Goal: Task Accomplishment & Management: Manage account settings

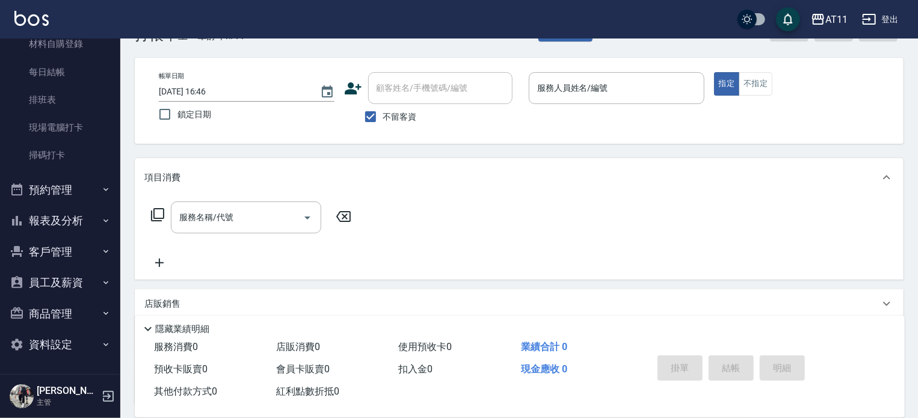
scroll to position [60, 0]
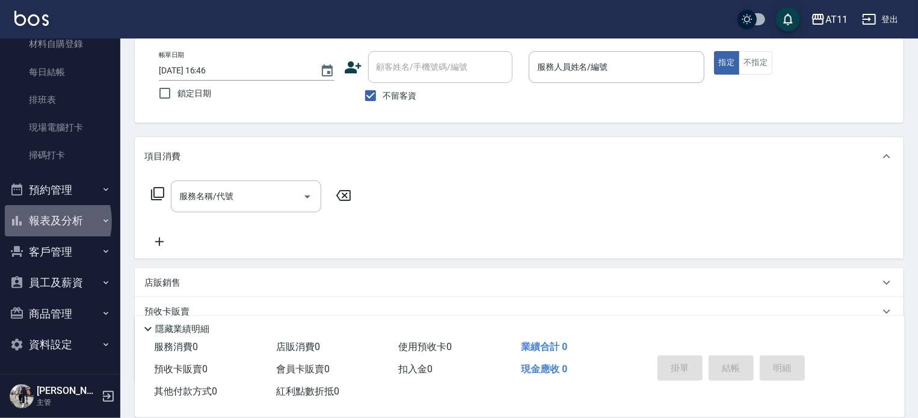
click at [41, 221] on button "報表及分析" at bounding box center [60, 220] width 111 height 31
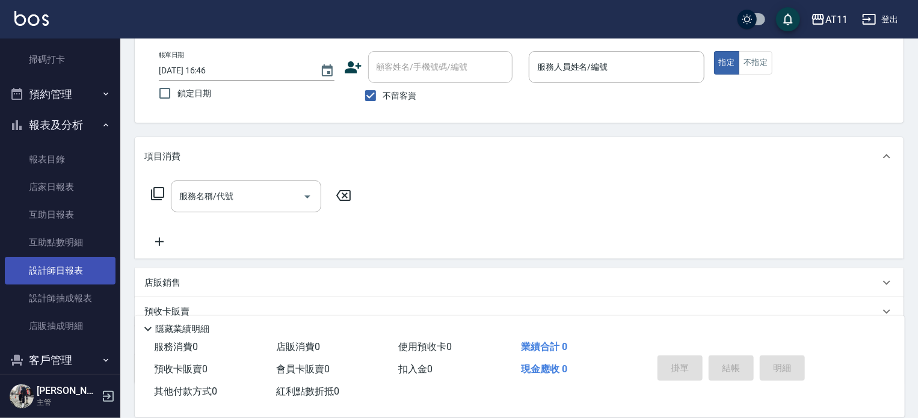
scroll to position [253, 0]
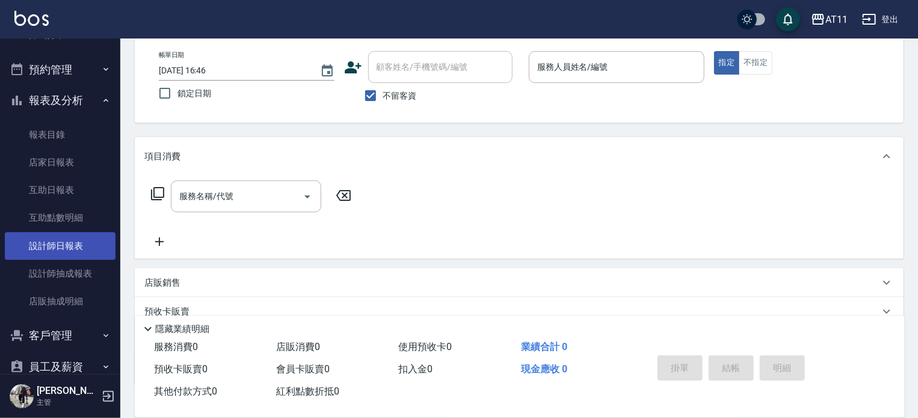
click at [51, 247] on link "設計師日報表" at bounding box center [60, 246] width 111 height 28
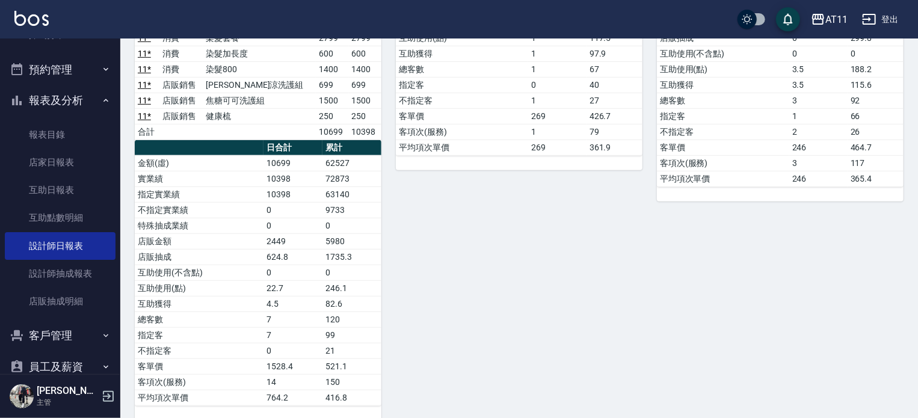
scroll to position [334, 0]
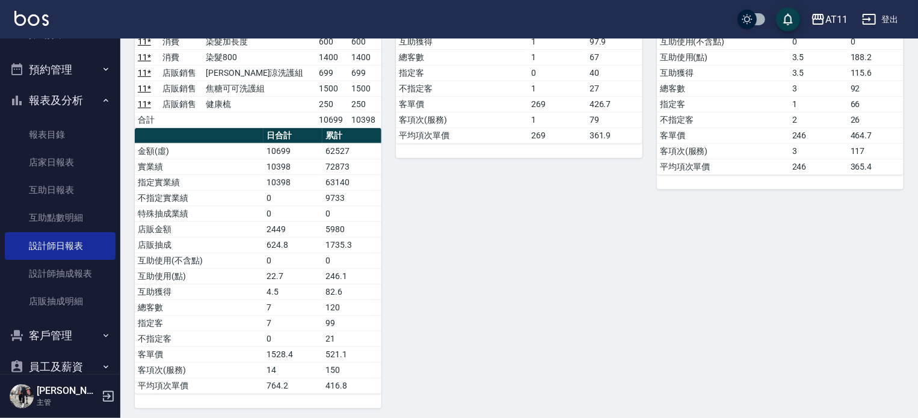
click at [538, 325] on div "H Dinna 陳芝羽 08/14/2025 日報表 單號 類別 項目 金額 業績 7 消費 一般洗剪 269 269 合計 269 269 日合計 累計 金…" at bounding box center [511, 97] width 261 height 624
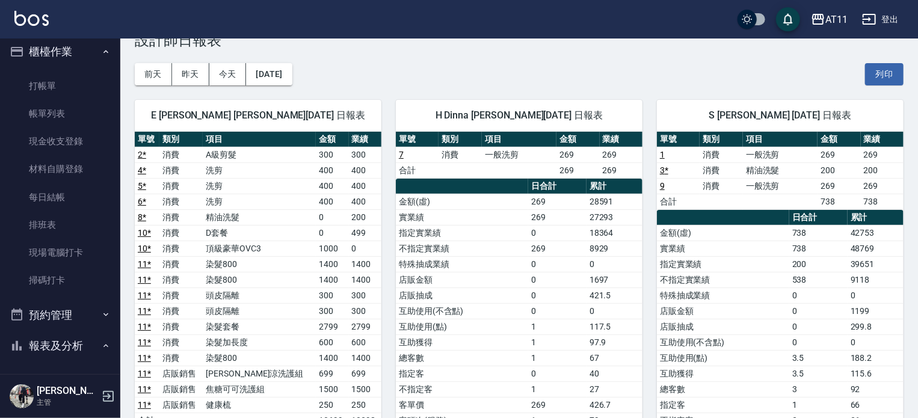
scroll to position [0, 0]
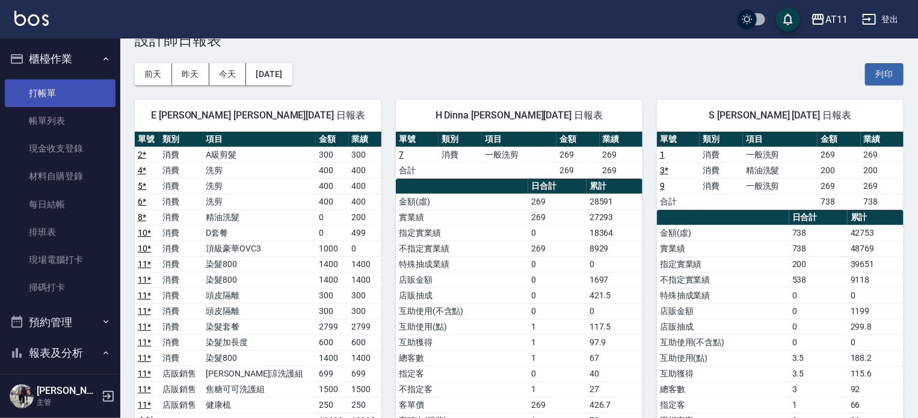
click at [29, 93] on link "打帳單" at bounding box center [60, 93] width 111 height 28
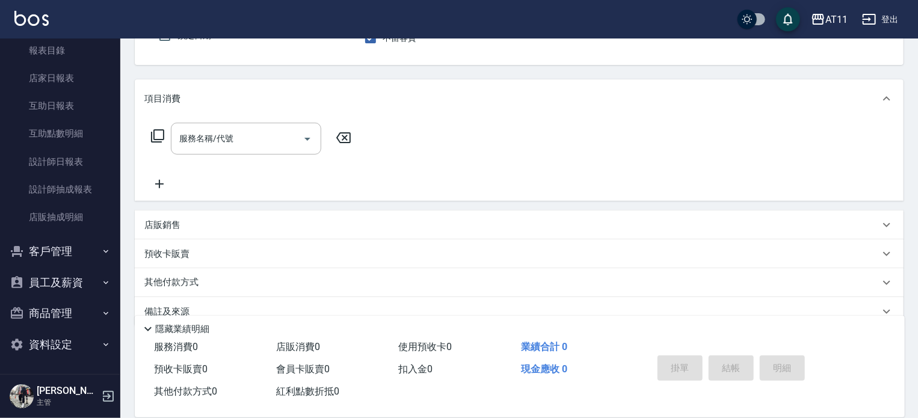
scroll to position [120, 0]
click at [52, 242] on button "客戶管理" at bounding box center [60, 251] width 111 height 31
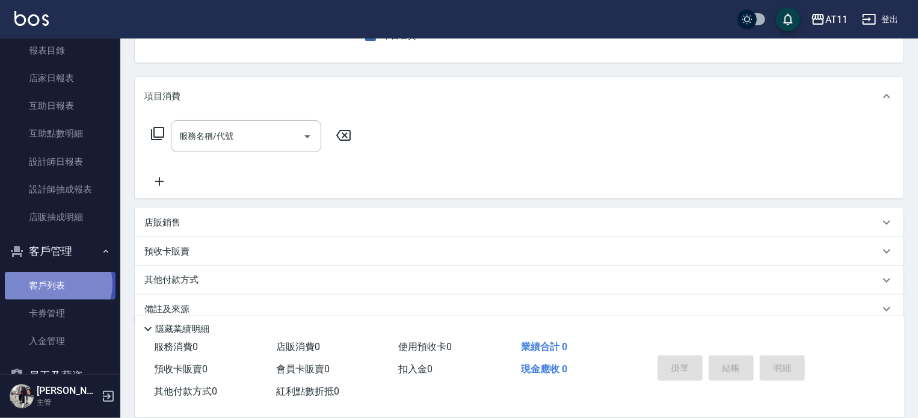
click at [53, 284] on link "客戶列表" at bounding box center [60, 286] width 111 height 28
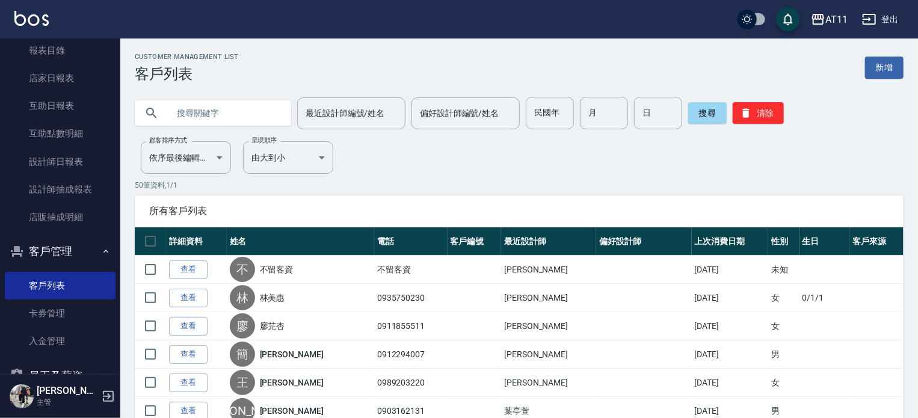
click at [204, 115] on input "text" at bounding box center [224, 113] width 113 height 32
click at [233, 108] on input "陳威" at bounding box center [224, 113] width 113 height 32
type input "陳薇鈞"
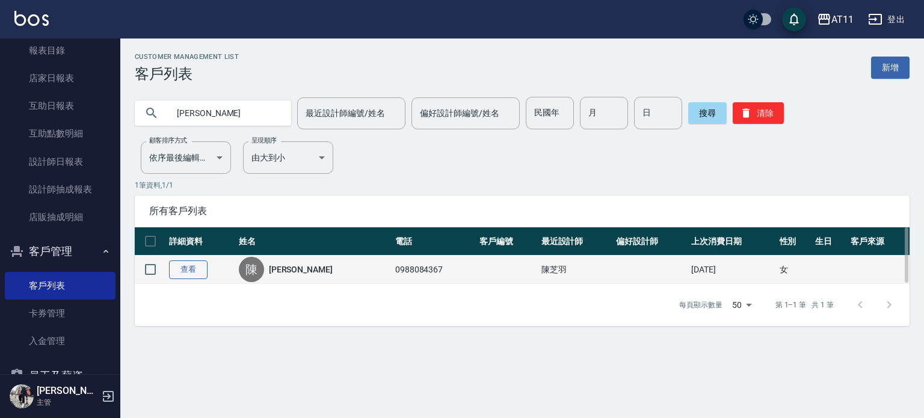
click at [192, 270] on link "查看" at bounding box center [188, 269] width 38 height 19
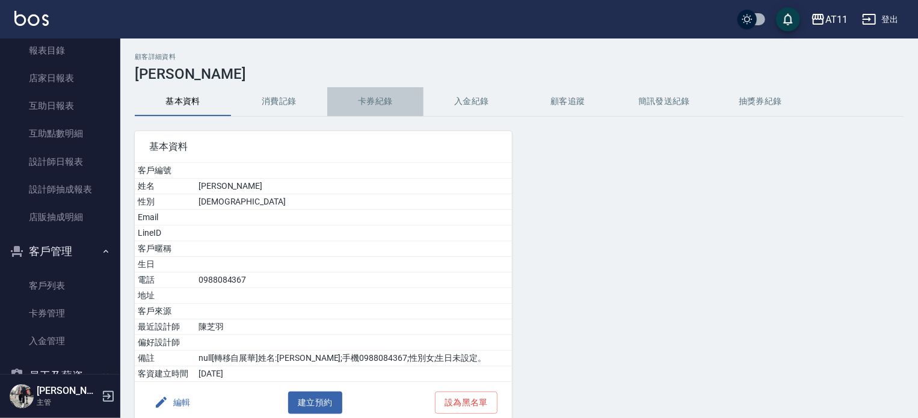
click at [368, 99] on button "卡券紀錄" at bounding box center [375, 101] width 96 height 29
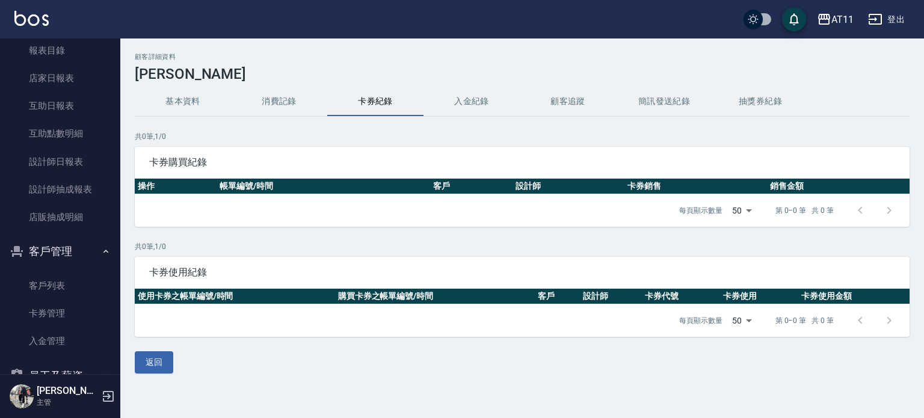
click at [472, 99] on button "入金紀錄" at bounding box center [471, 101] width 96 height 29
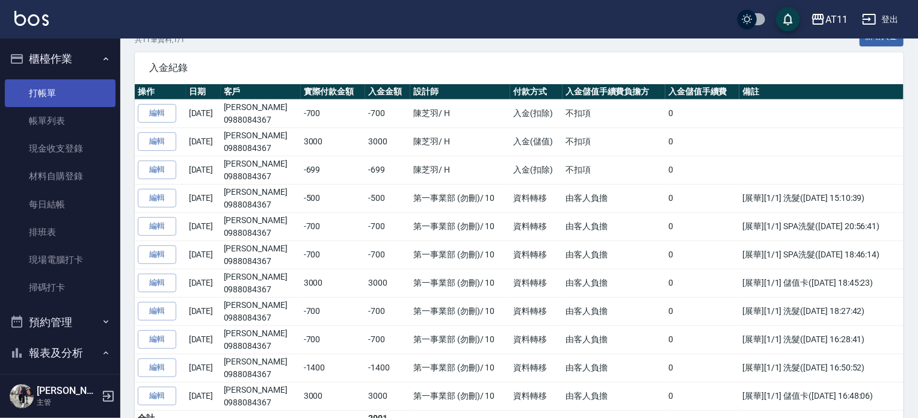
click at [31, 82] on link "打帳單" at bounding box center [60, 93] width 111 height 28
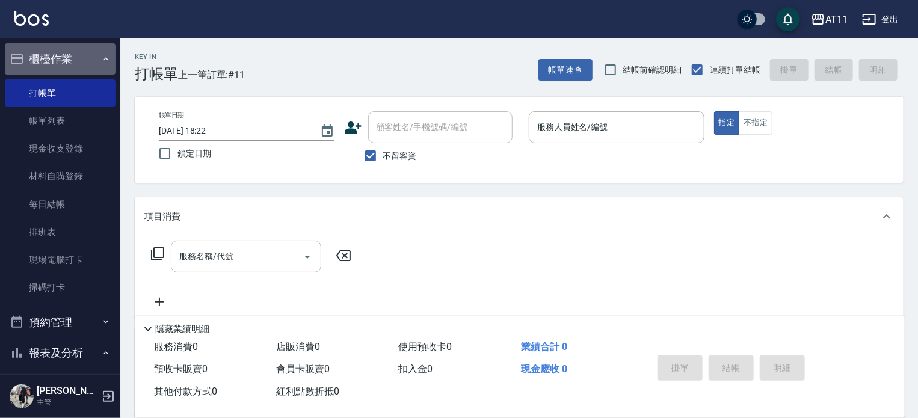
click at [68, 59] on button "櫃檯作業" at bounding box center [60, 58] width 111 height 31
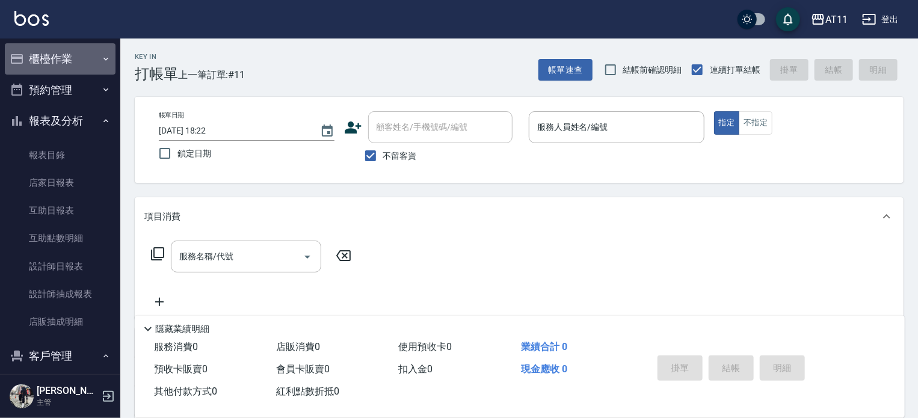
click at [75, 60] on button "櫃檯作業" at bounding box center [60, 58] width 111 height 31
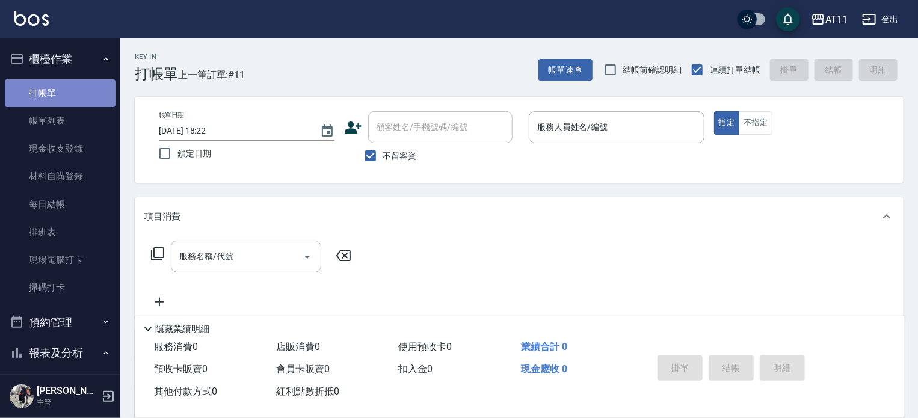
click at [69, 96] on link "打帳單" at bounding box center [60, 93] width 111 height 28
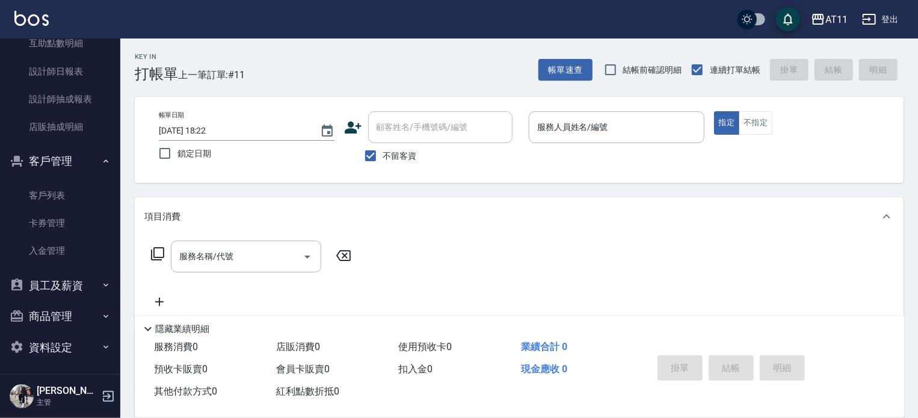
scroll to position [429, 0]
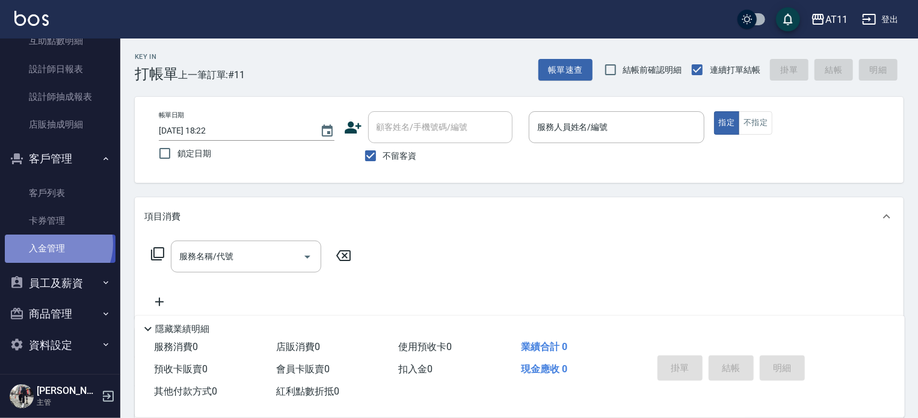
click at [53, 244] on link "入金管理" at bounding box center [60, 249] width 111 height 28
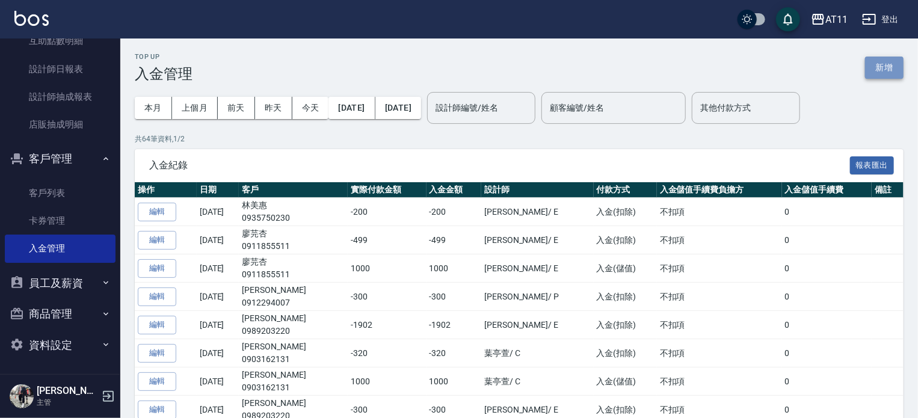
click at [880, 72] on button "新增" at bounding box center [884, 68] width 38 height 22
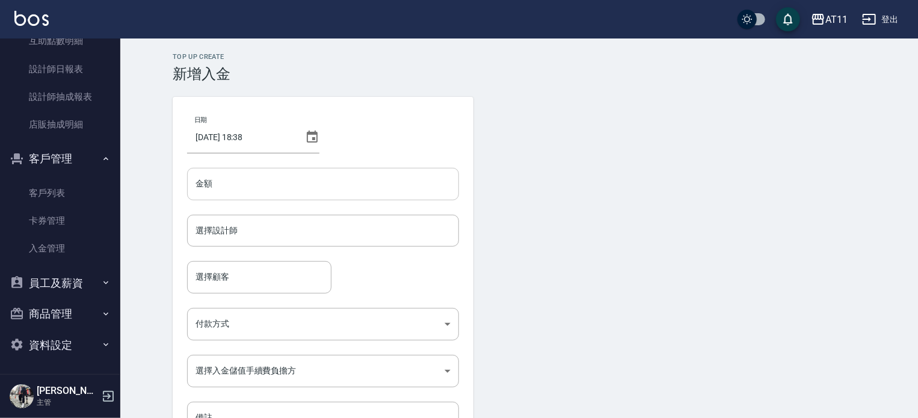
click at [251, 186] on input "金額" at bounding box center [323, 184] width 272 height 32
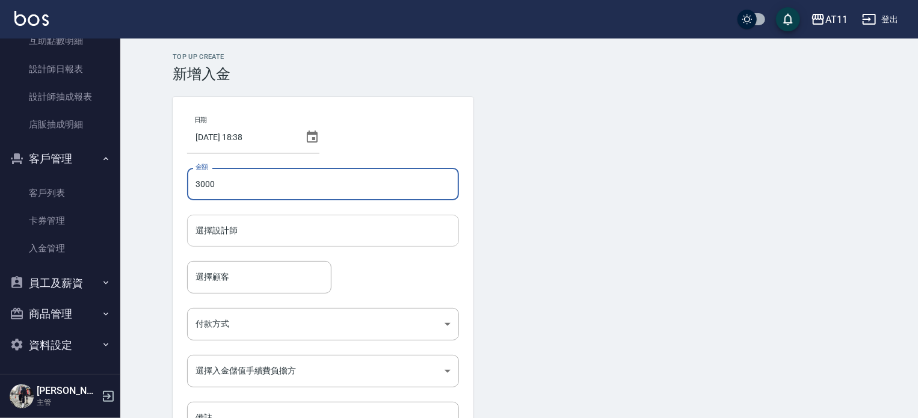
type input "3000"
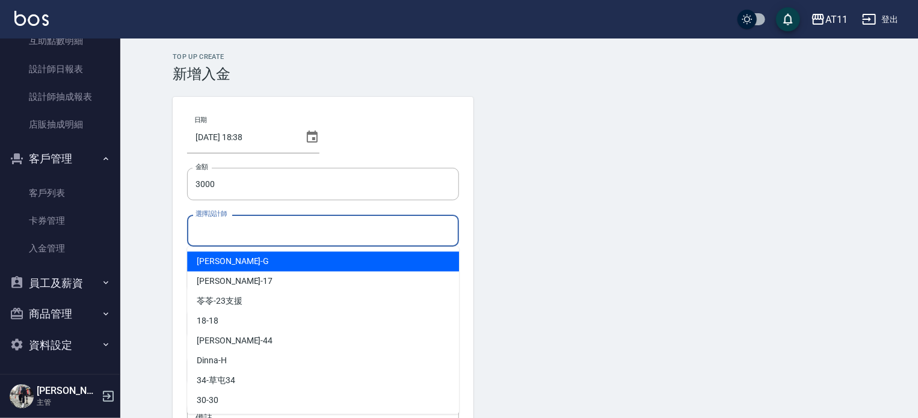
click at [248, 230] on input "選擇設計師" at bounding box center [322, 230] width 261 height 21
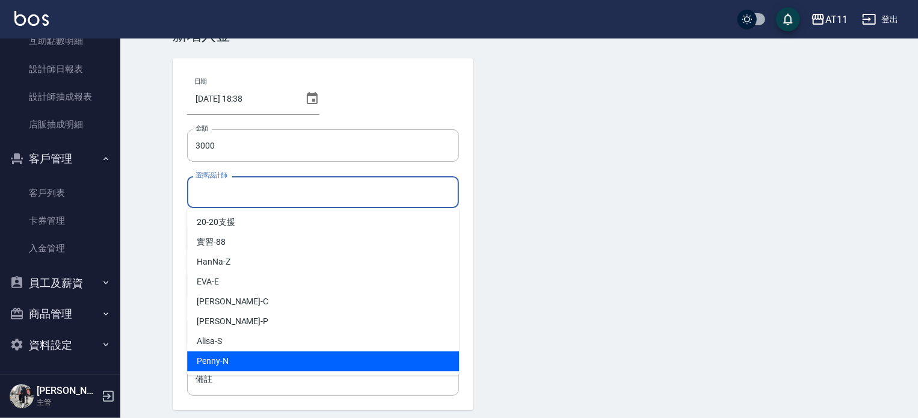
scroll to position [60, 0]
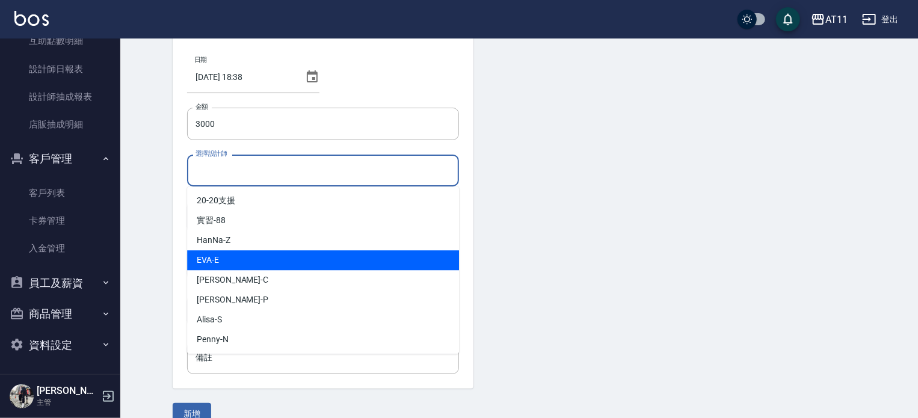
click at [238, 262] on div "EVA -E" at bounding box center [323, 260] width 272 height 20
type input "EVA-E"
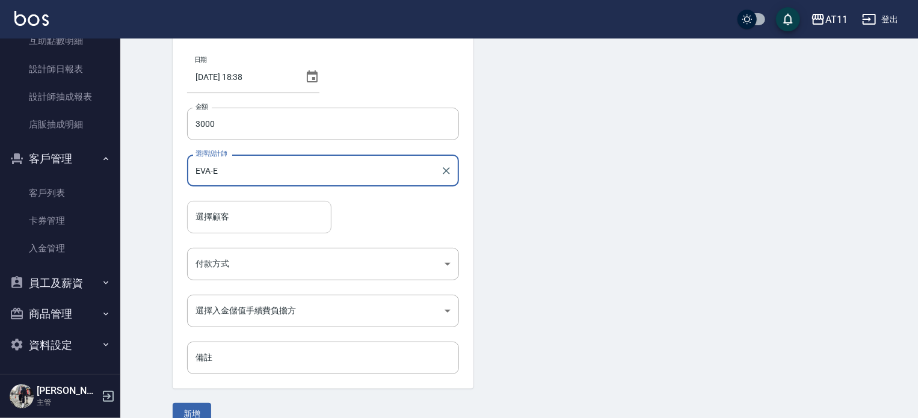
click at [233, 217] on input "選擇顧客" at bounding box center [259, 216] width 134 height 21
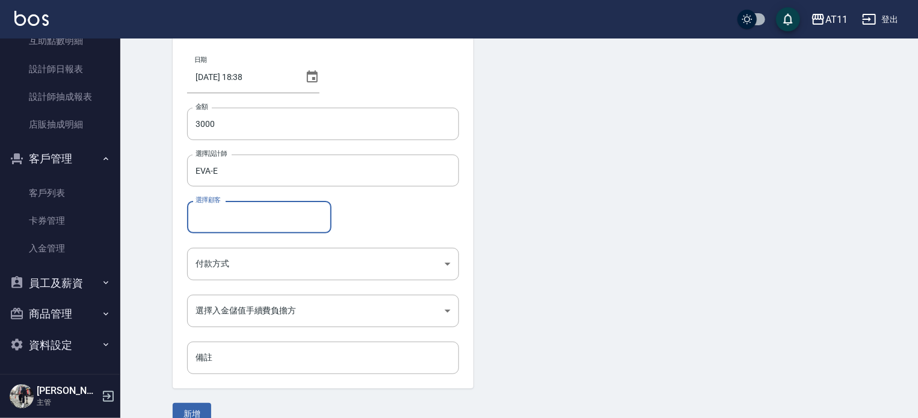
click at [225, 213] on input "選擇顧客" at bounding box center [259, 216] width 134 height 21
type input "陳軍樺/0917632166"
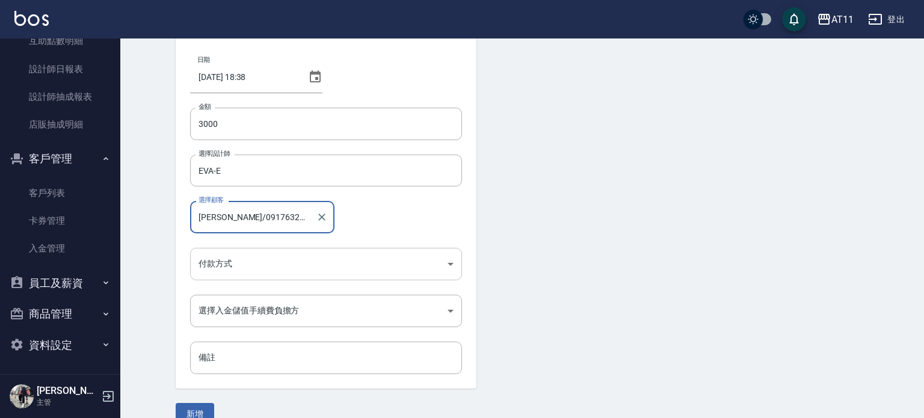
click at [251, 263] on body "AT11 登出 櫃檯作業 打帳單 帳單列表 現金收支登錄 材料自購登錄 每日結帳 排班表 現場電腦打卡 掃碼打卡 預約管理 預約管理 單日預約紀錄 單週預約紀…" at bounding box center [462, 189] width 924 height 499
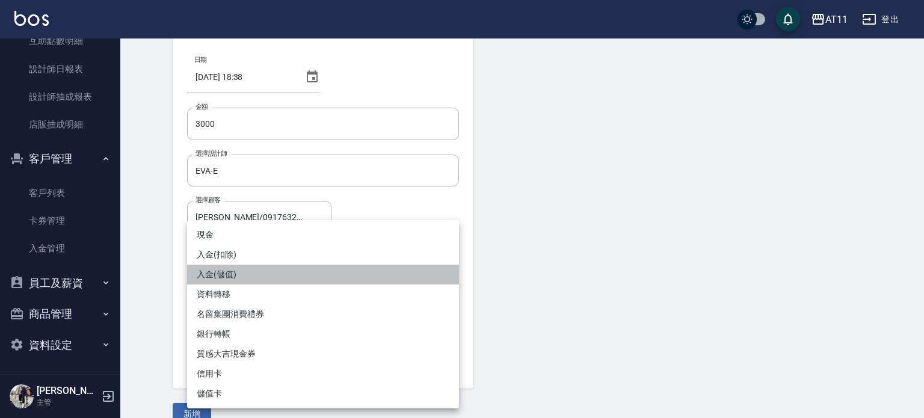
click at [239, 272] on li "入金(儲值)" at bounding box center [323, 275] width 272 height 20
type input "入金(儲值)"
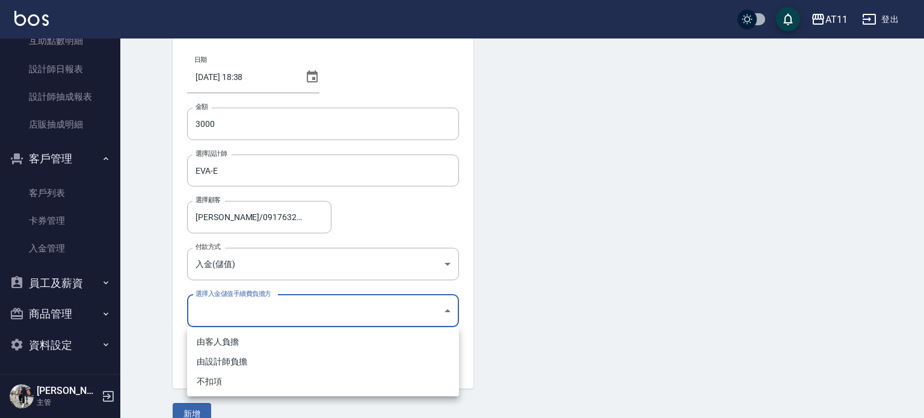
click at [248, 307] on body "AT11 登出 櫃檯作業 打帳單 帳單列表 現金收支登錄 材料自購登錄 每日結帳 排班表 現場電腦打卡 掃碼打卡 預約管理 預約管理 單日預約紀錄 單週預約紀…" at bounding box center [462, 189] width 924 height 499
click at [236, 376] on li "不扣項" at bounding box center [323, 382] width 272 height 20
type input "WITHOUTHANDLINGFEE"
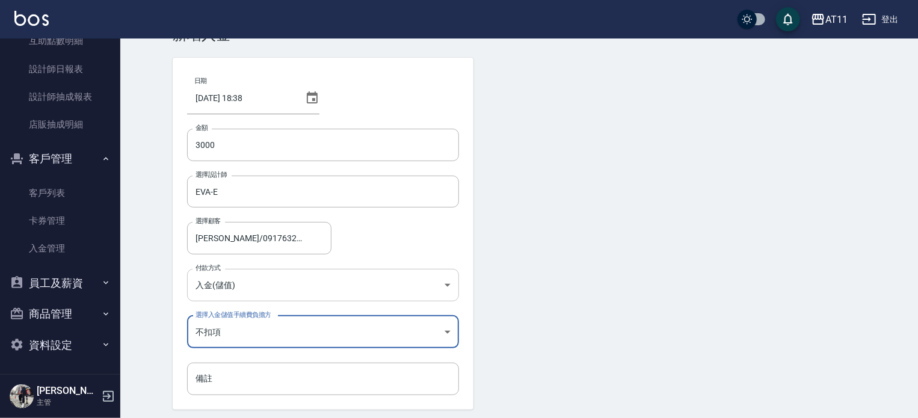
scroll to position [81, 0]
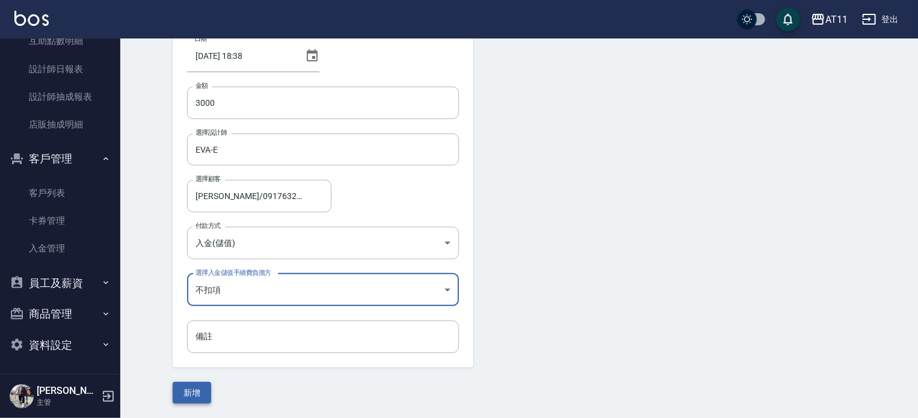
click at [203, 386] on button "新增" at bounding box center [192, 393] width 38 height 22
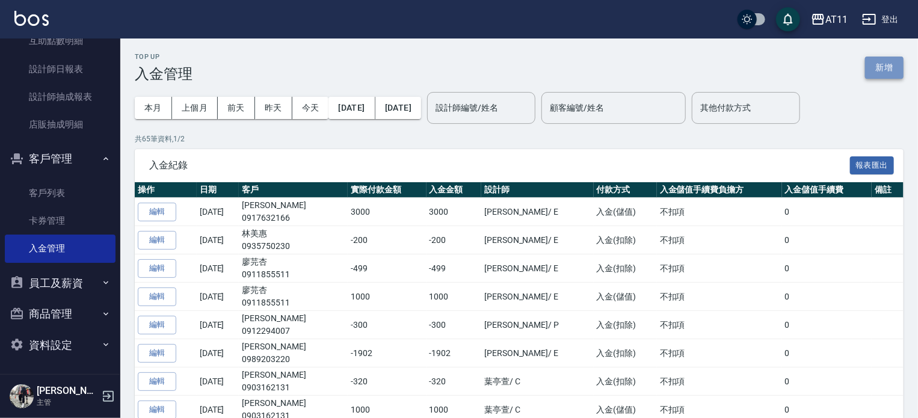
click at [879, 65] on button "新增" at bounding box center [884, 68] width 38 height 22
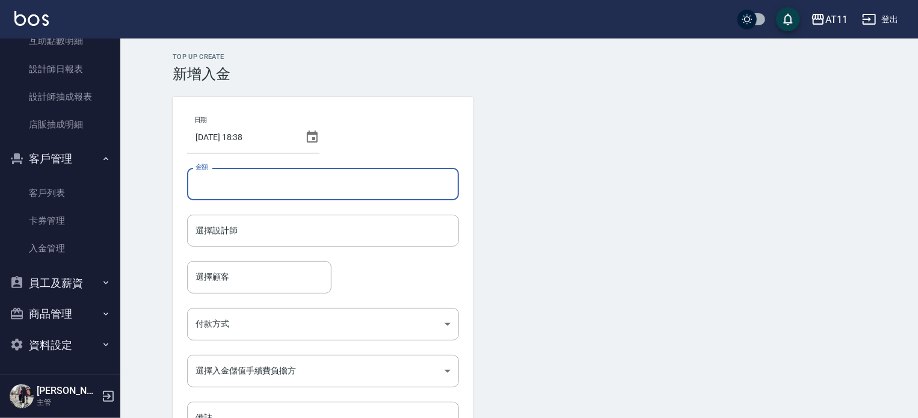
click at [232, 192] on input "金額" at bounding box center [323, 184] width 272 height 32
type input "-1790"
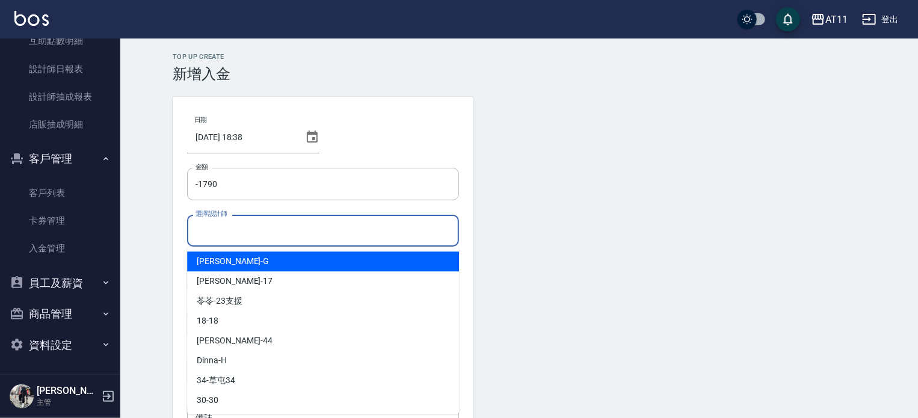
click at [225, 233] on input "選擇設計師" at bounding box center [322, 230] width 261 height 21
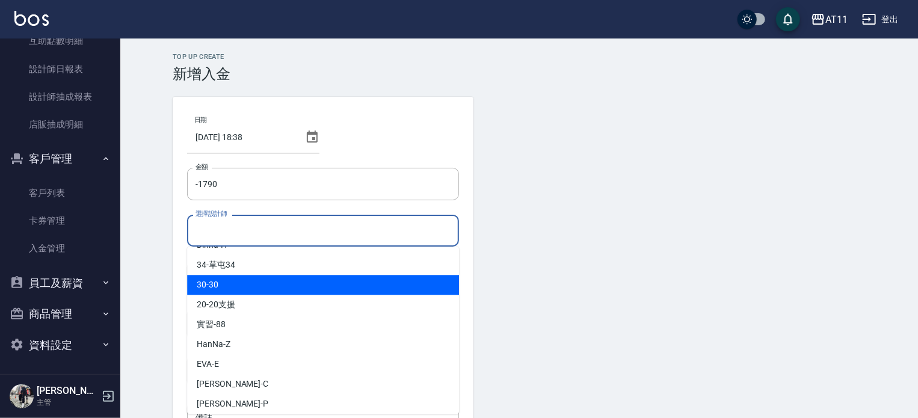
scroll to position [120, 0]
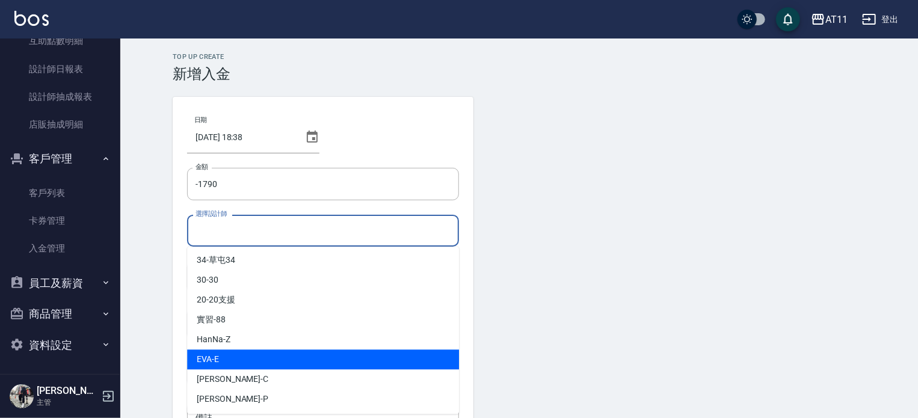
click at [235, 353] on div "EVA -E" at bounding box center [323, 359] width 272 height 20
type input "EVA-E"
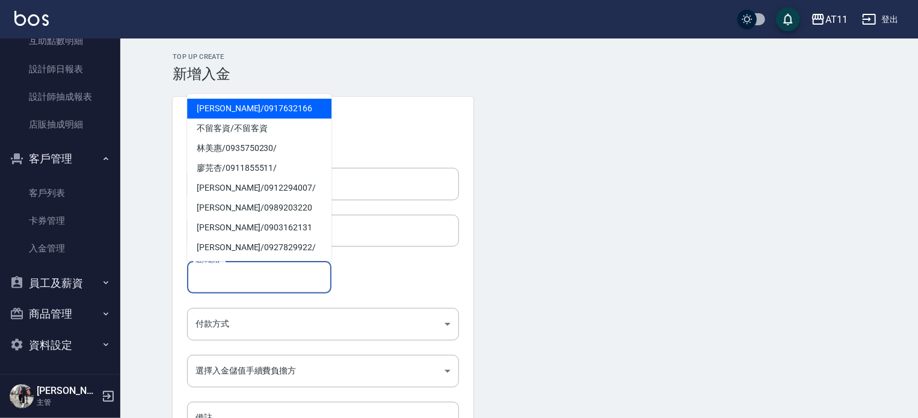
click at [250, 281] on input "選擇顧客" at bounding box center [259, 276] width 134 height 21
click at [235, 100] on span "陳軍樺 / 0917632166" at bounding box center [259, 109] width 144 height 20
type input "陳軍樺/0917632166"
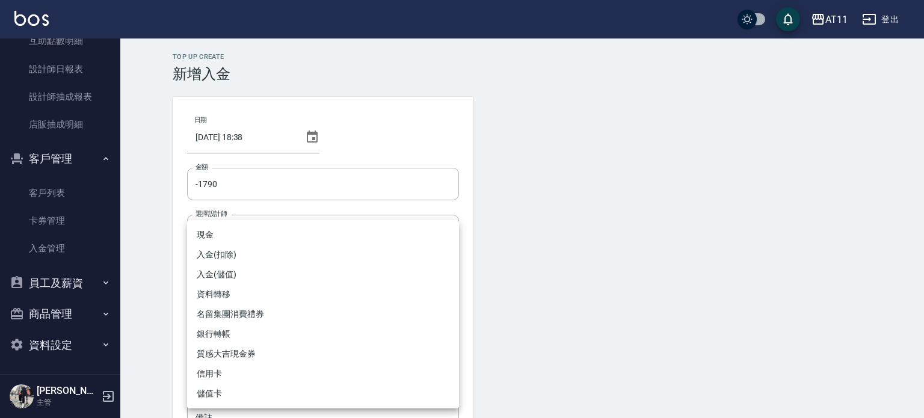
click at [220, 322] on body "AT11 登出 櫃檯作業 打帳單 帳單列表 現金收支登錄 材料自購登錄 每日結帳 排班表 現場電腦打卡 掃碼打卡 預約管理 預約管理 單日預約紀錄 單週預約紀…" at bounding box center [462, 249] width 924 height 499
click at [234, 253] on li "入金(扣除)" at bounding box center [323, 255] width 272 height 20
type input "入金(扣除)"
click at [238, 368] on body "AT11 登出 櫃檯作業 打帳單 帳單列表 現金收支登錄 材料自購登錄 每日結帳 排班表 現場電腦打卡 掃碼打卡 預約管理 預約管理 單日預約紀錄 單週預約紀…" at bounding box center [462, 249] width 924 height 499
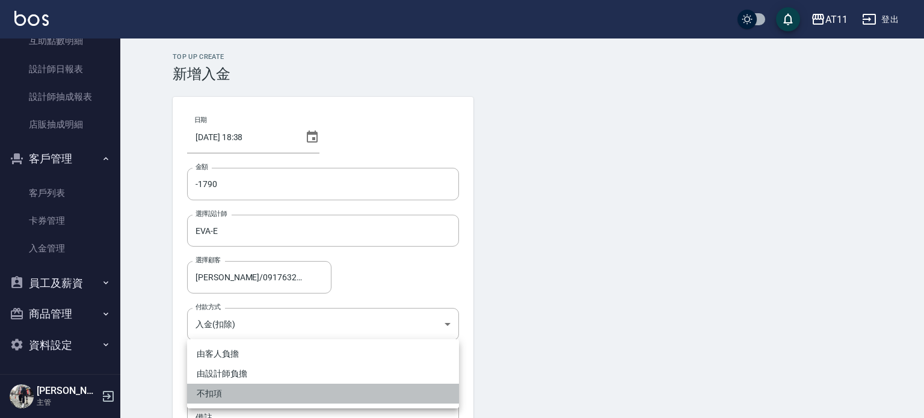
click at [227, 395] on li "不扣項" at bounding box center [323, 394] width 272 height 20
type input "WITHOUTHANDLINGFEE"
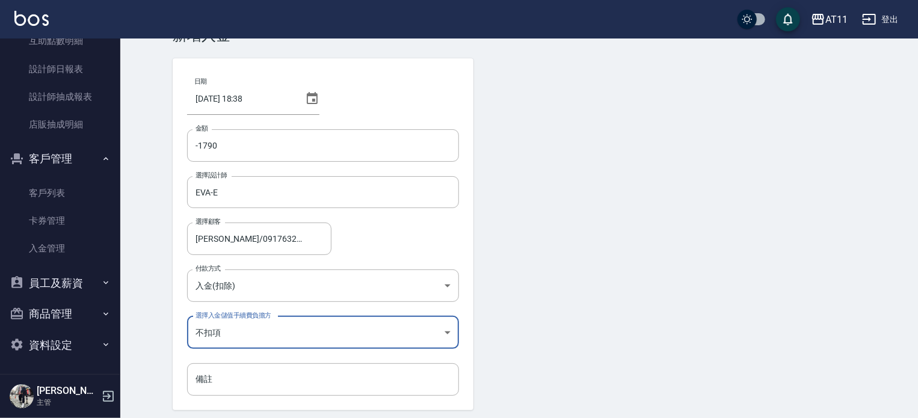
scroll to position [81, 0]
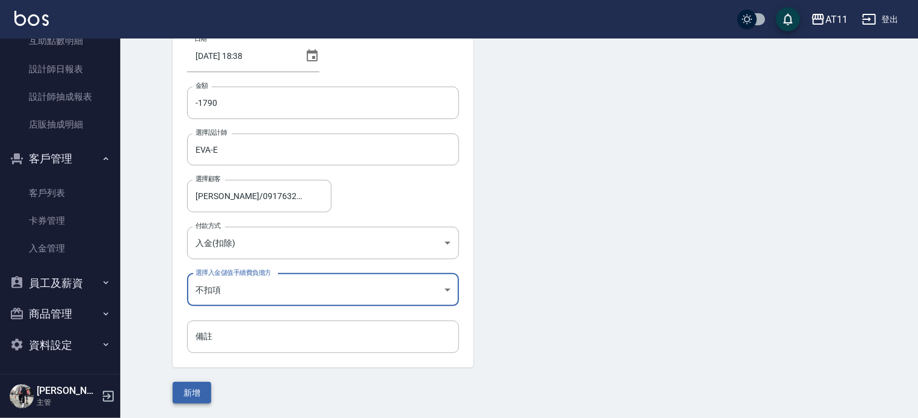
click at [190, 392] on button "新增" at bounding box center [192, 393] width 38 height 22
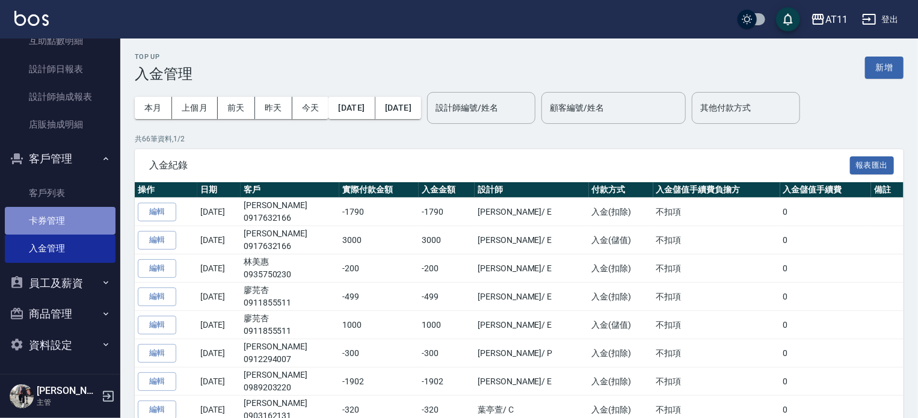
click at [76, 221] on link "卡券管理" at bounding box center [60, 221] width 111 height 28
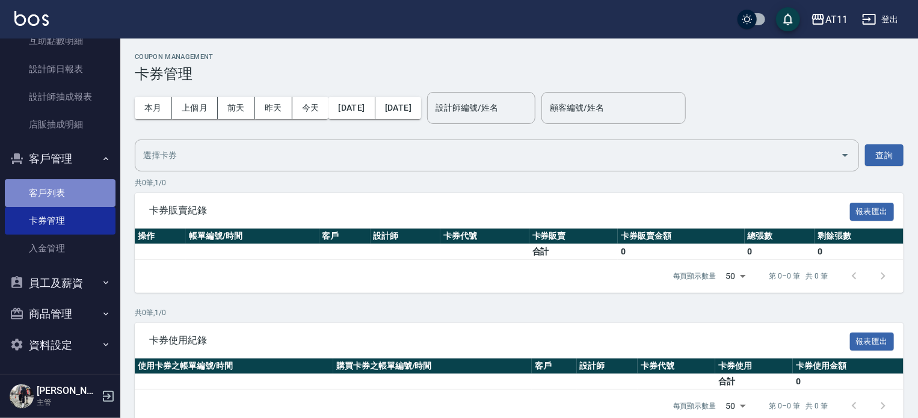
click at [70, 198] on link "客戶列表" at bounding box center [60, 193] width 111 height 28
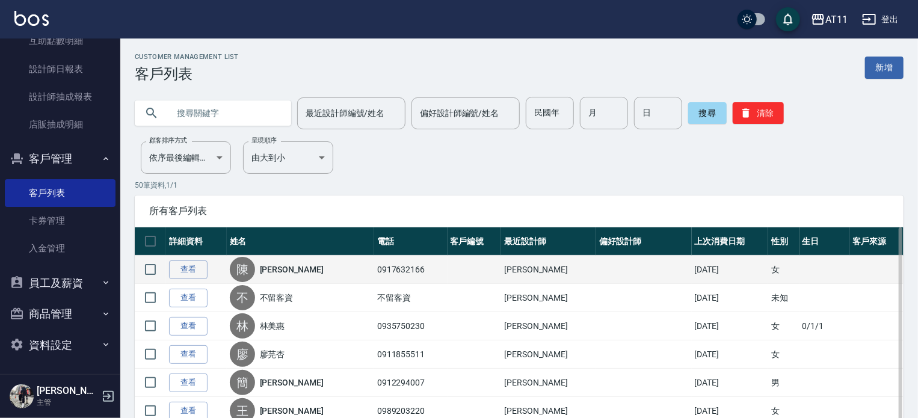
click at [281, 267] on link "[PERSON_NAME]" at bounding box center [292, 269] width 64 height 12
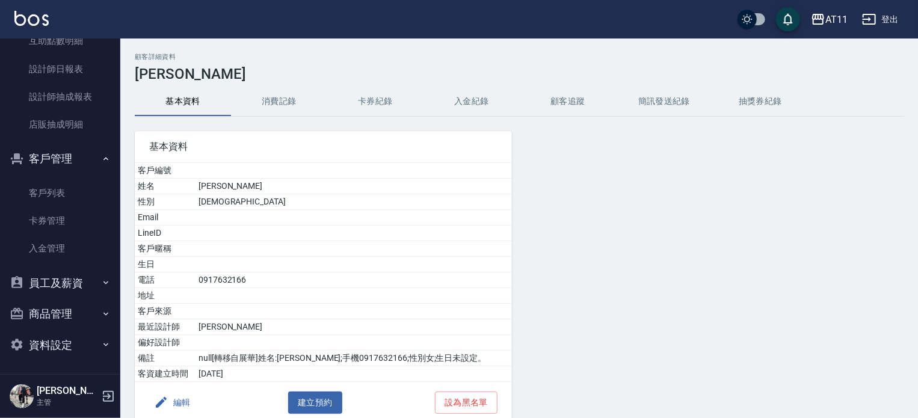
click at [484, 108] on button "入金紀錄" at bounding box center [471, 101] width 96 height 29
